Goal: Entertainment & Leisure: Consume media (video, audio)

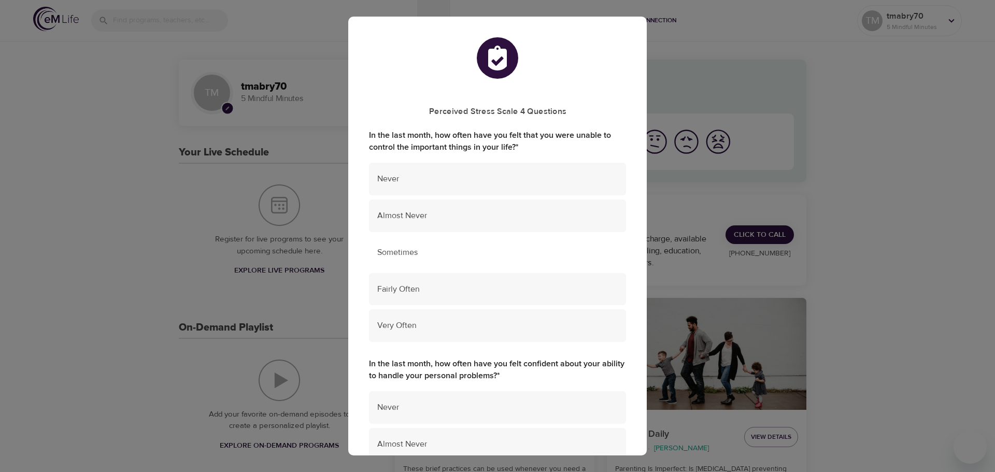
click at [473, 244] on div "Sometimes" at bounding box center [497, 252] width 257 height 33
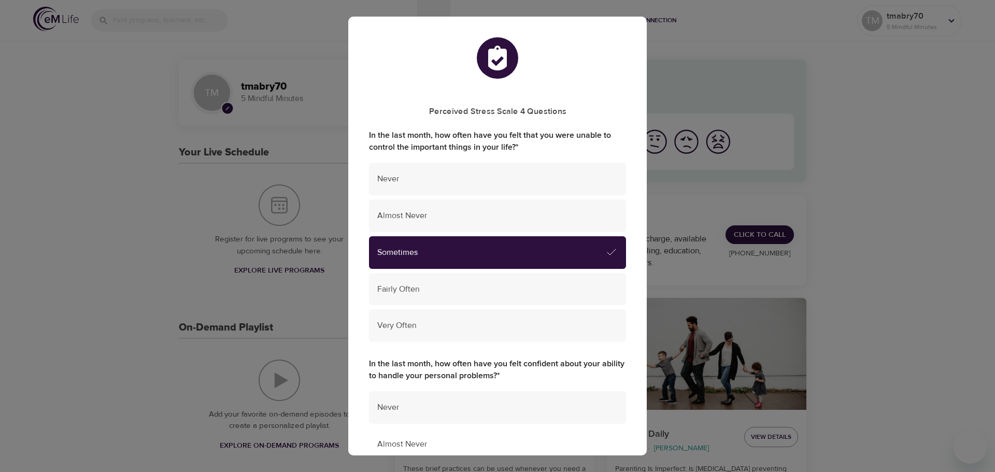
scroll to position [259, 0]
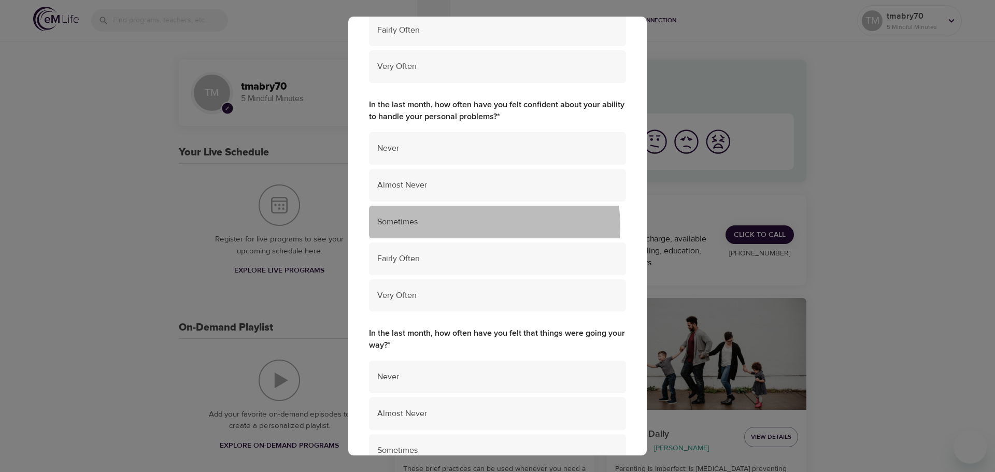
click at [474, 226] on span "Sometimes" at bounding box center [497, 222] width 240 height 12
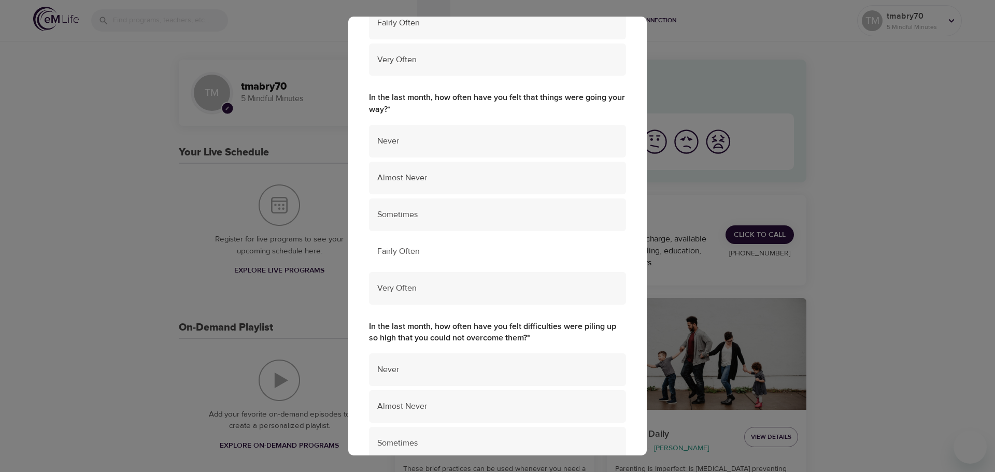
scroll to position [518, 0]
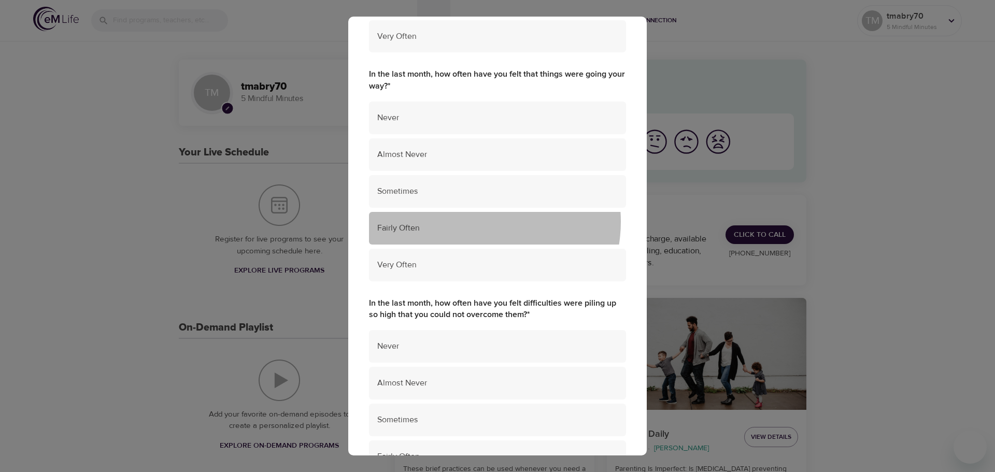
click at [473, 222] on span "Fairly Often" at bounding box center [497, 228] width 240 height 12
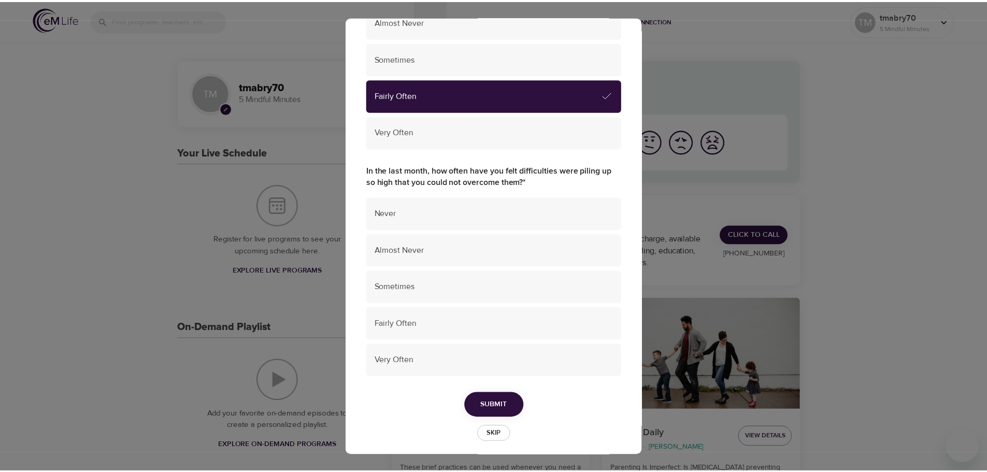
scroll to position [659, 0]
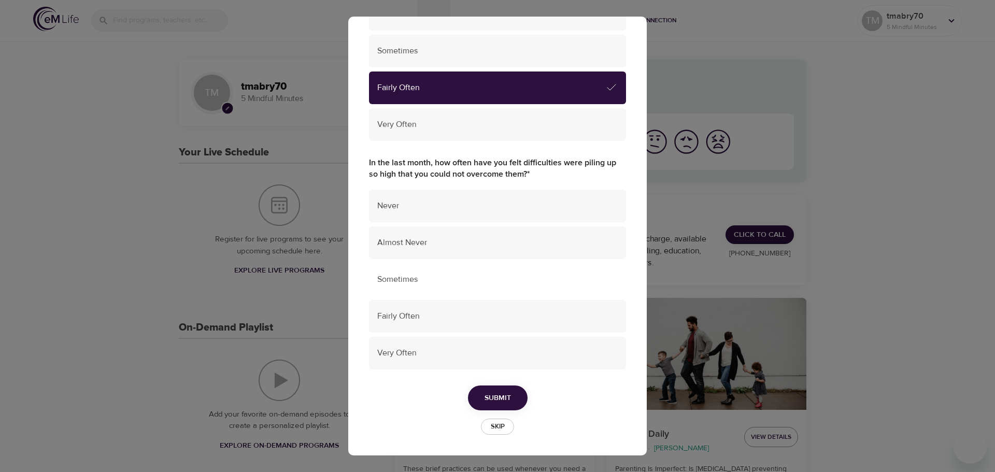
click at [468, 273] on div "Sometimes" at bounding box center [497, 279] width 257 height 33
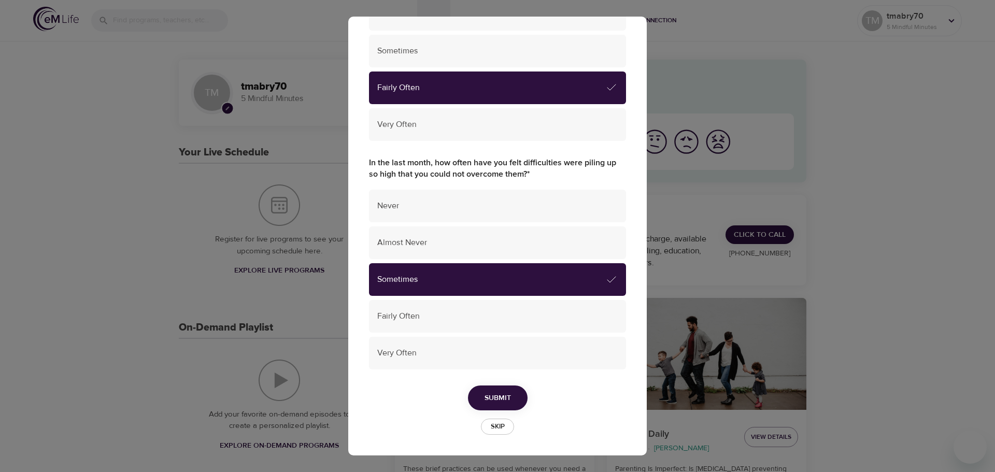
click at [495, 401] on span "Submit" at bounding box center [497, 398] width 26 height 13
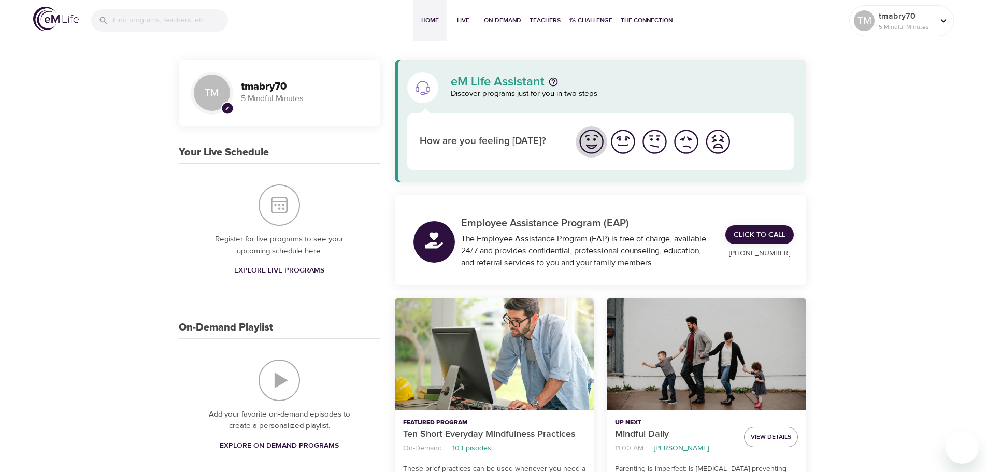
click at [593, 141] on img "I'm feeling great" at bounding box center [591, 141] width 28 height 28
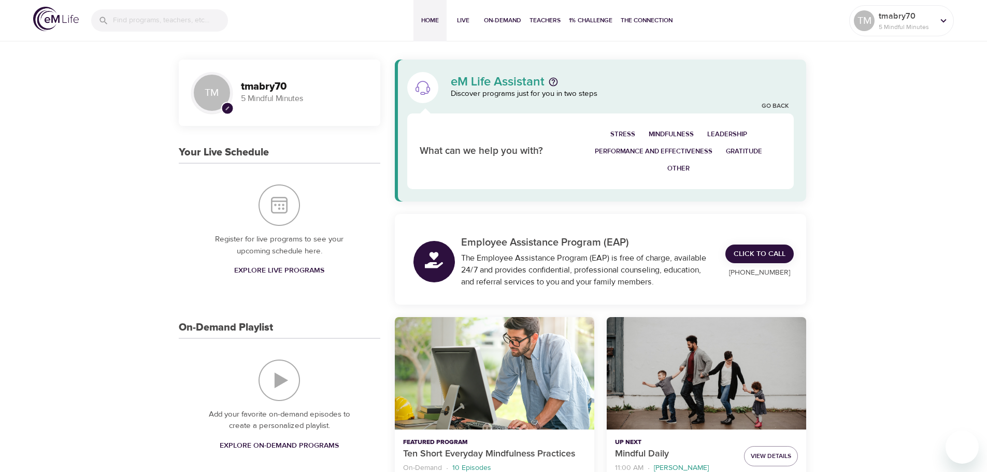
click at [683, 133] on span "Mindfulness" at bounding box center [671, 134] width 45 height 12
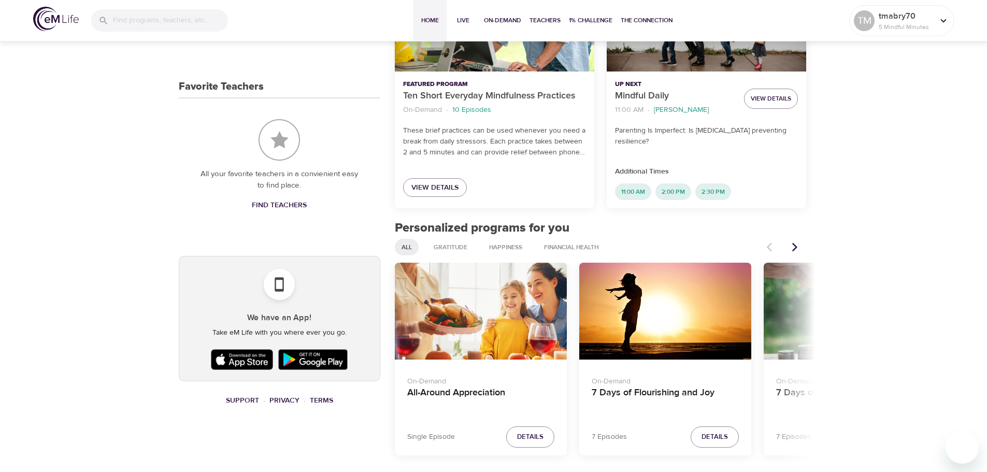
scroll to position [466, 0]
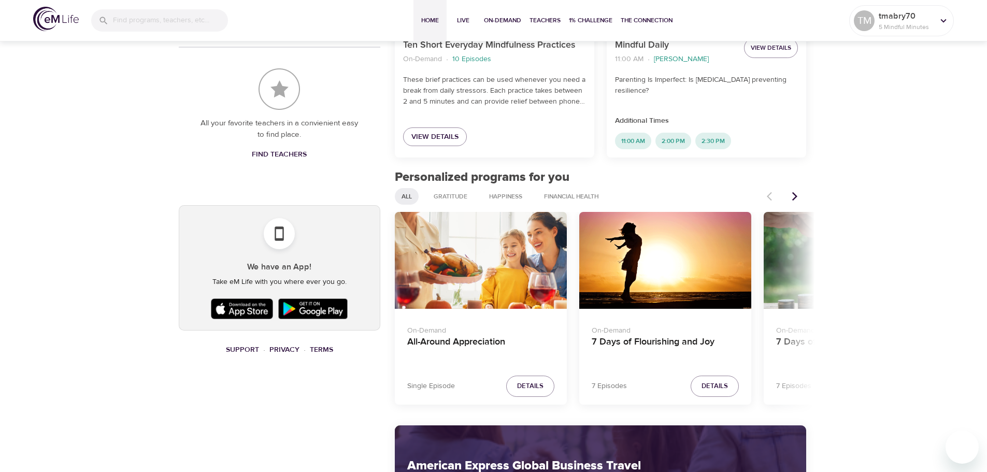
click at [905, 214] on div "TM pencil tmabry70 5 Mindful Minutes Your Live Schedule Register for live progr…" at bounding box center [493, 317] width 987 height 1488
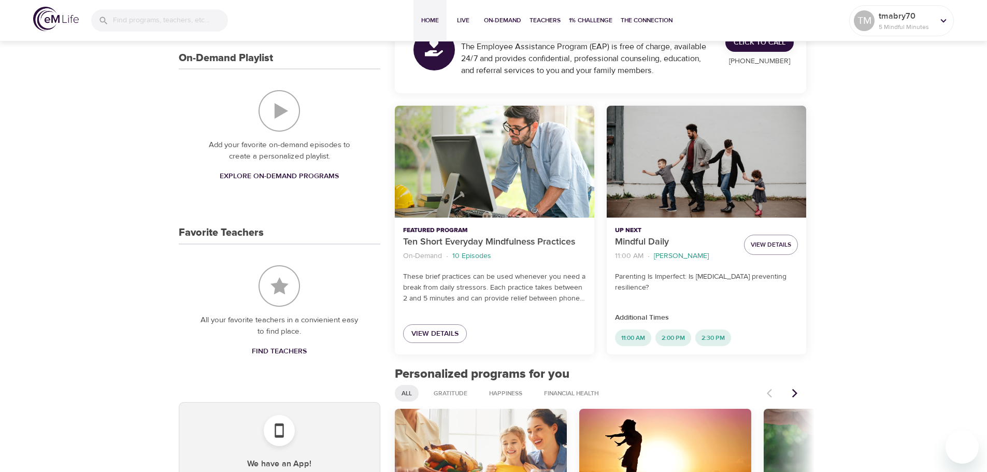
scroll to position [259, 0]
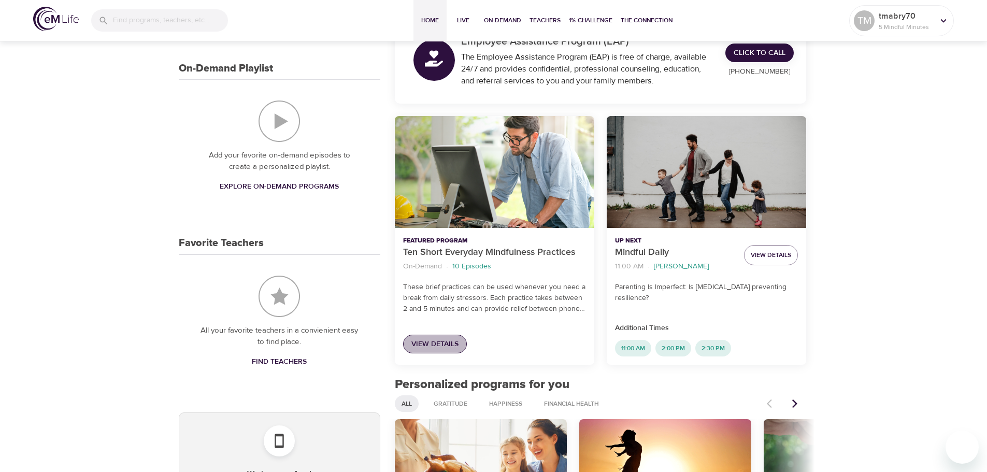
click at [428, 345] on span "View Details" at bounding box center [434, 344] width 47 height 13
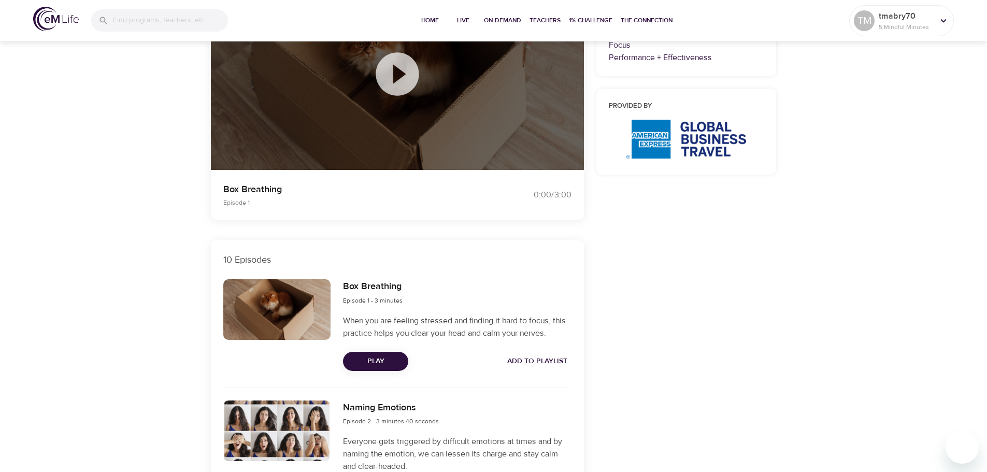
scroll to position [311, 0]
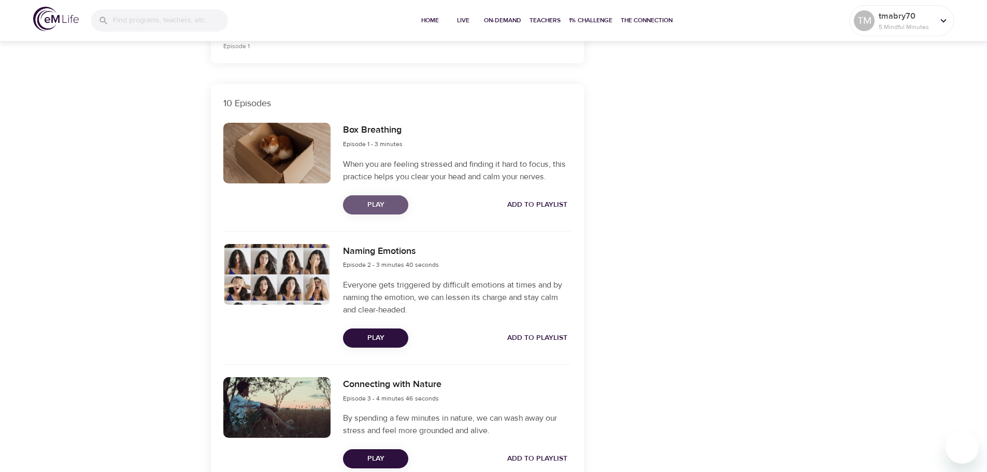
click at [379, 202] on span "Play" at bounding box center [375, 204] width 49 height 13
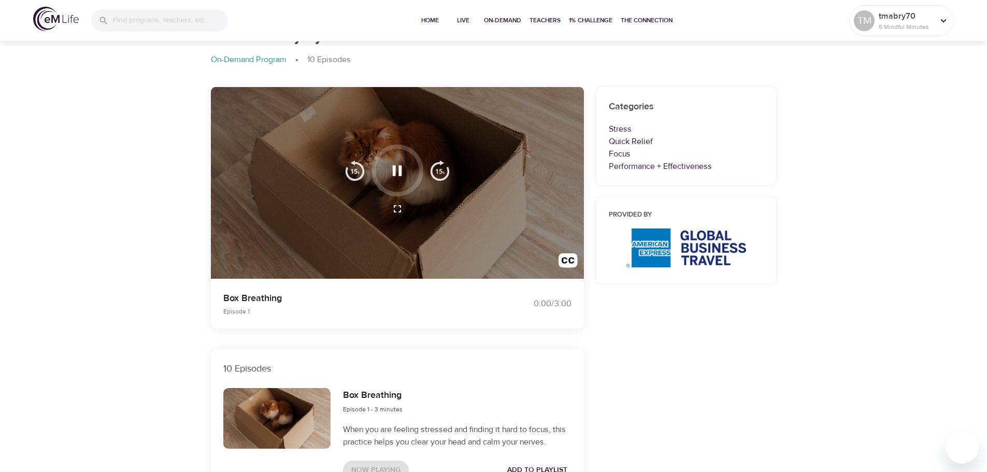
scroll to position [0, 0]
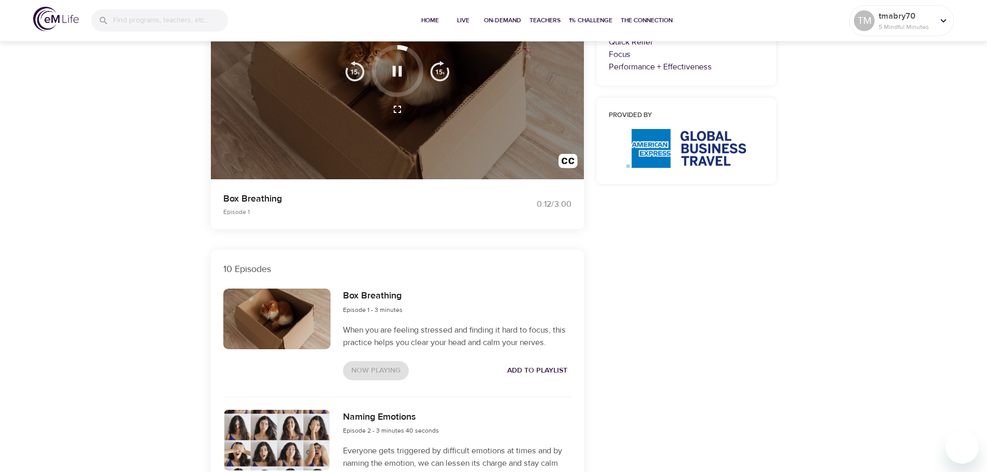
scroll to position [155, 0]
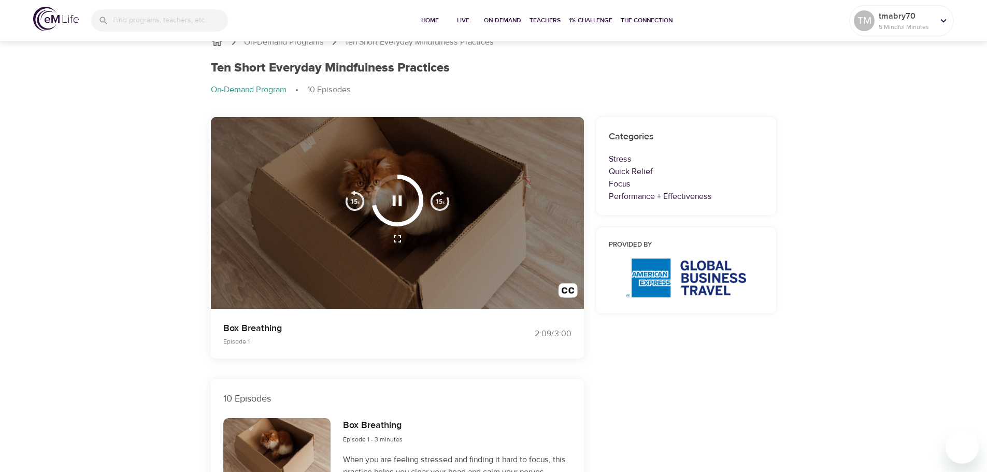
scroll to position [0, 0]
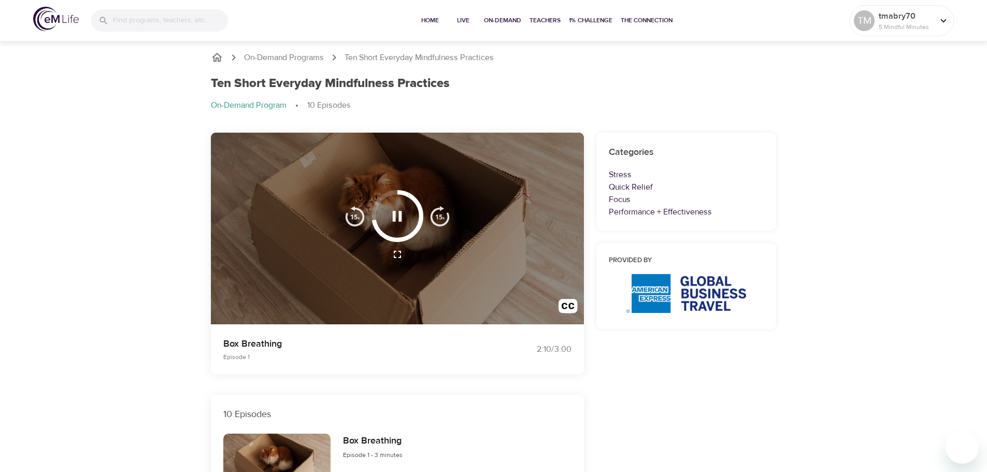
click at [395, 273] on div at bounding box center [397, 229] width 373 height 192
drag, startPoint x: 395, startPoint y: 302, endPoint x: 395, endPoint y: 296, distance: 5.2
click at [395, 298] on div at bounding box center [397, 229] width 373 height 192
click at [360, 219] on img "button" at bounding box center [355, 216] width 21 height 21
click at [354, 219] on img "button" at bounding box center [355, 216] width 21 height 21
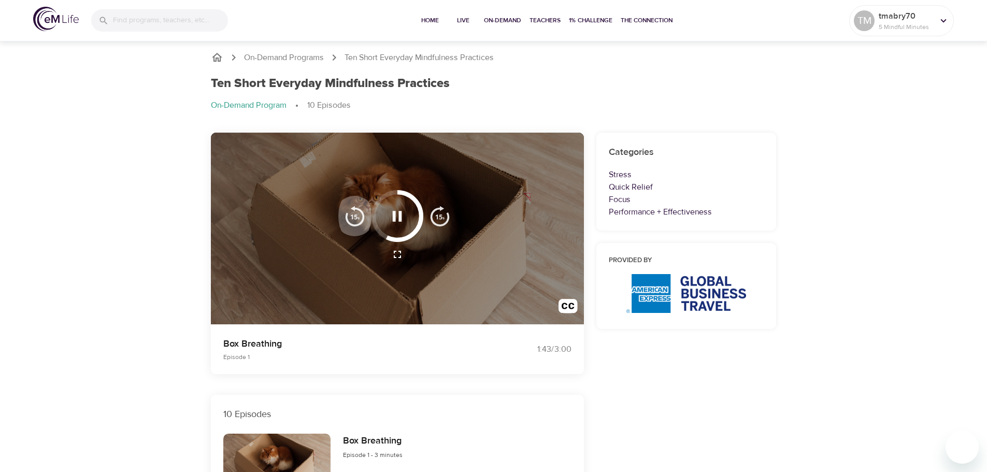
click at [354, 219] on img "button" at bounding box center [355, 216] width 21 height 21
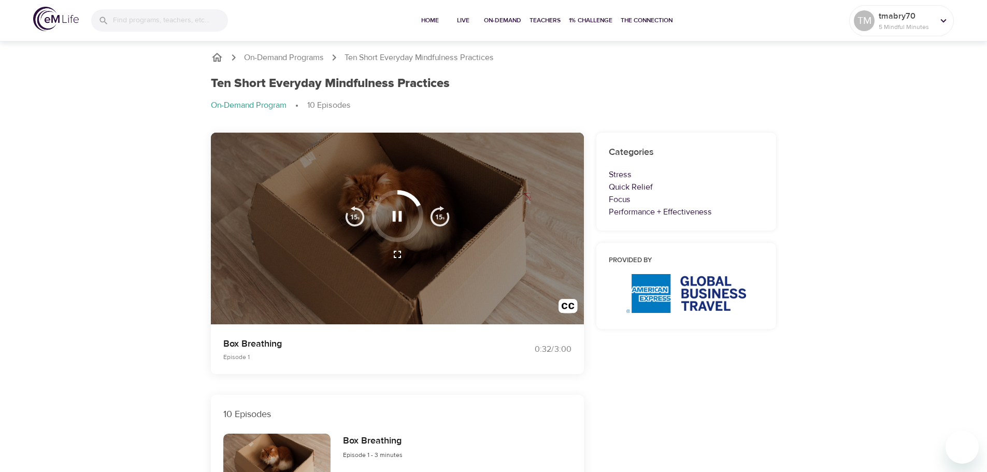
click at [354, 219] on img "button" at bounding box center [355, 216] width 21 height 21
